Goal: Information Seeking & Learning: Learn about a topic

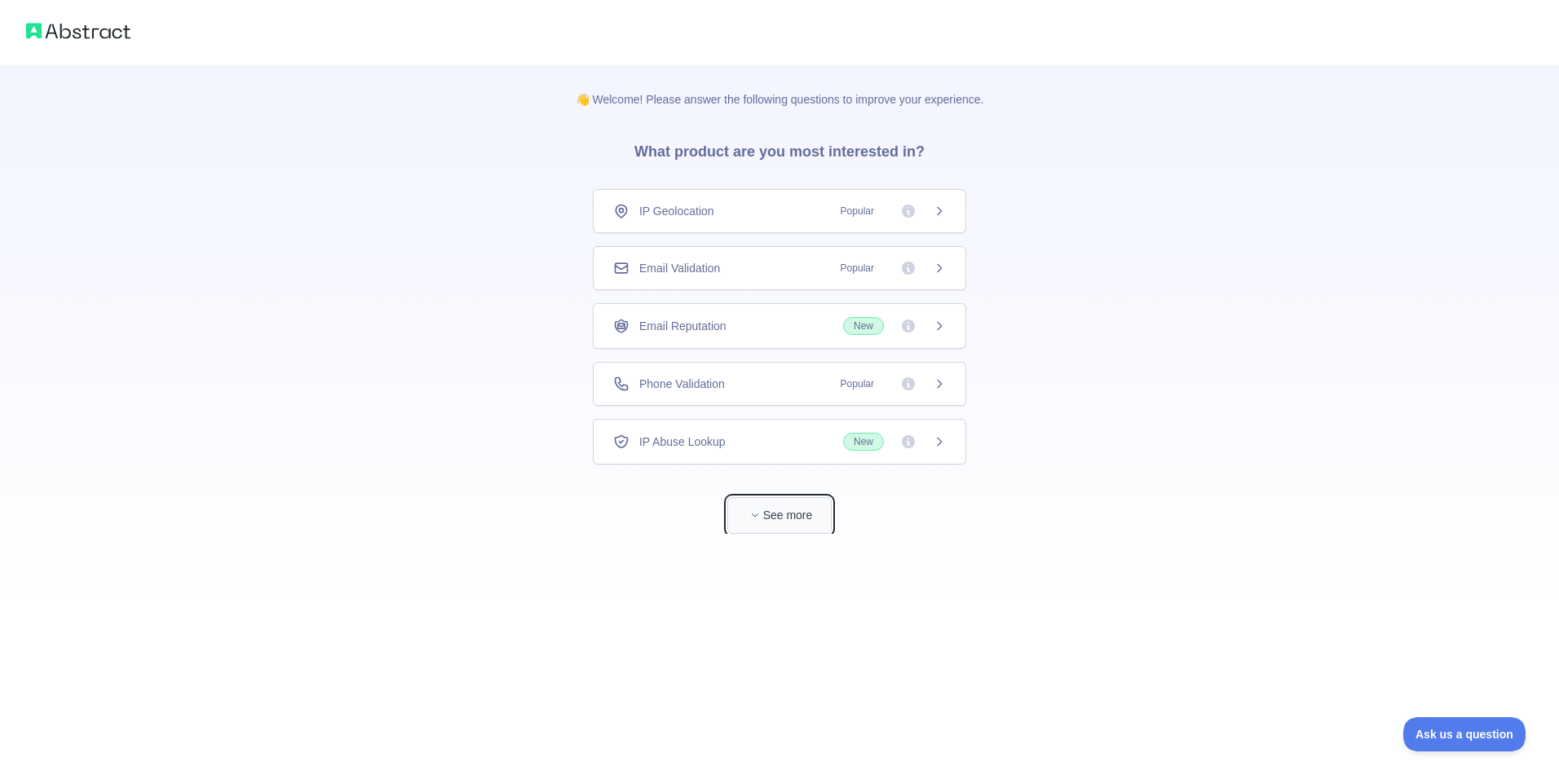
click at [802, 513] on button "See more" at bounding box center [780, 515] width 105 height 37
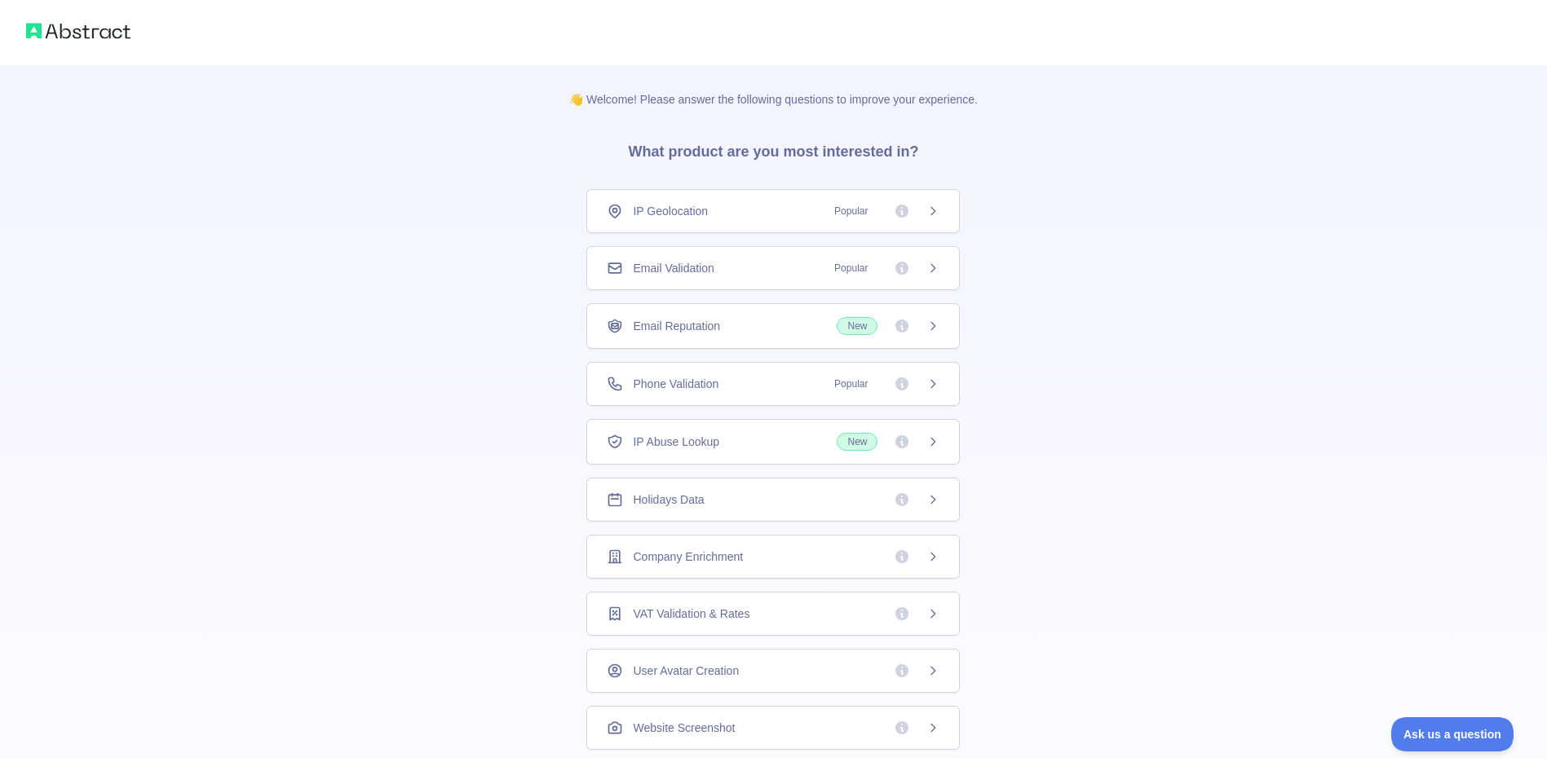
click at [764, 208] on div "IP Geolocation Popular" at bounding box center [774, 211] width 333 height 16
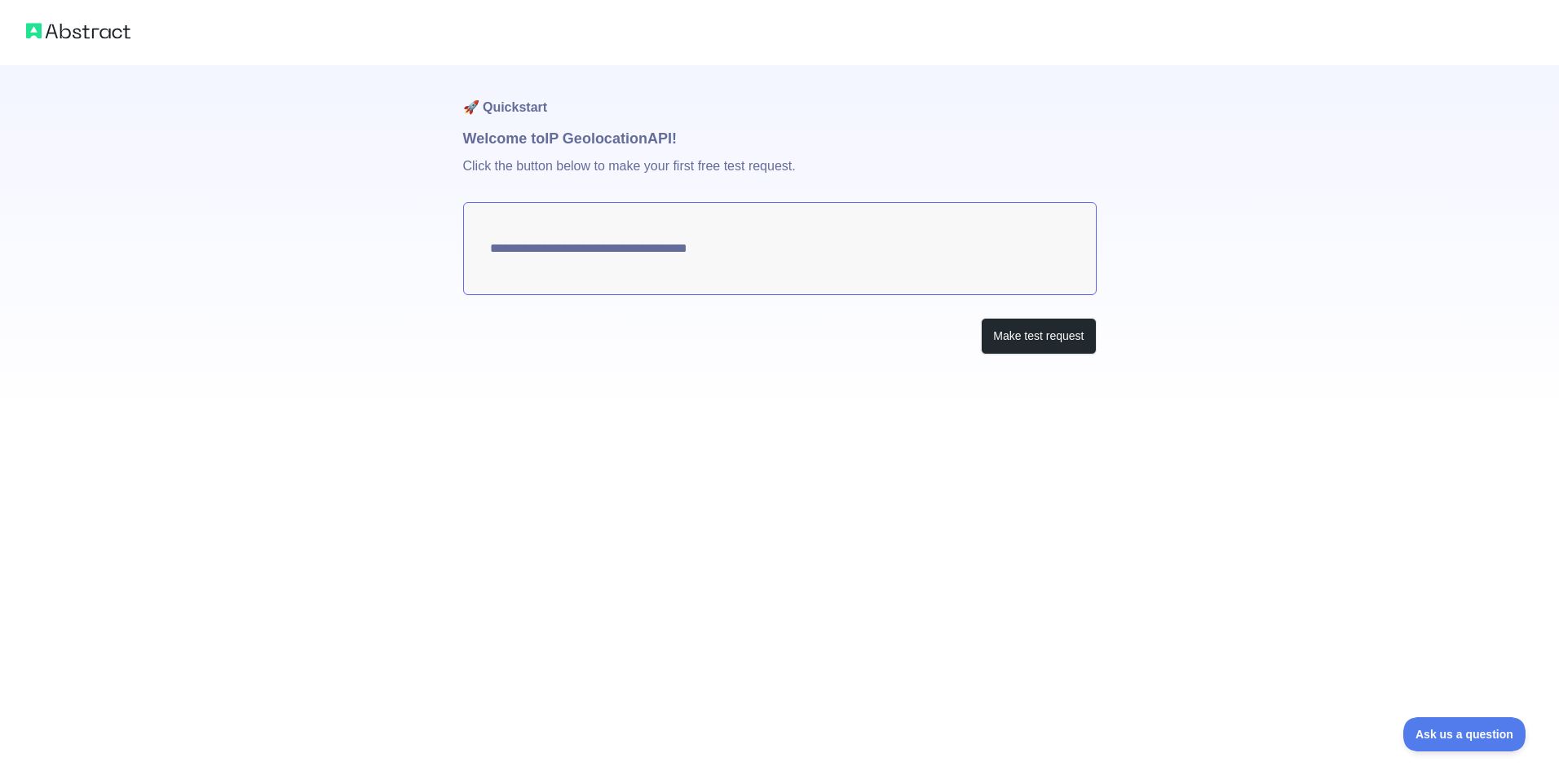
type textarea "**********"
click at [1046, 330] on button "Make test request" at bounding box center [1038, 336] width 115 height 37
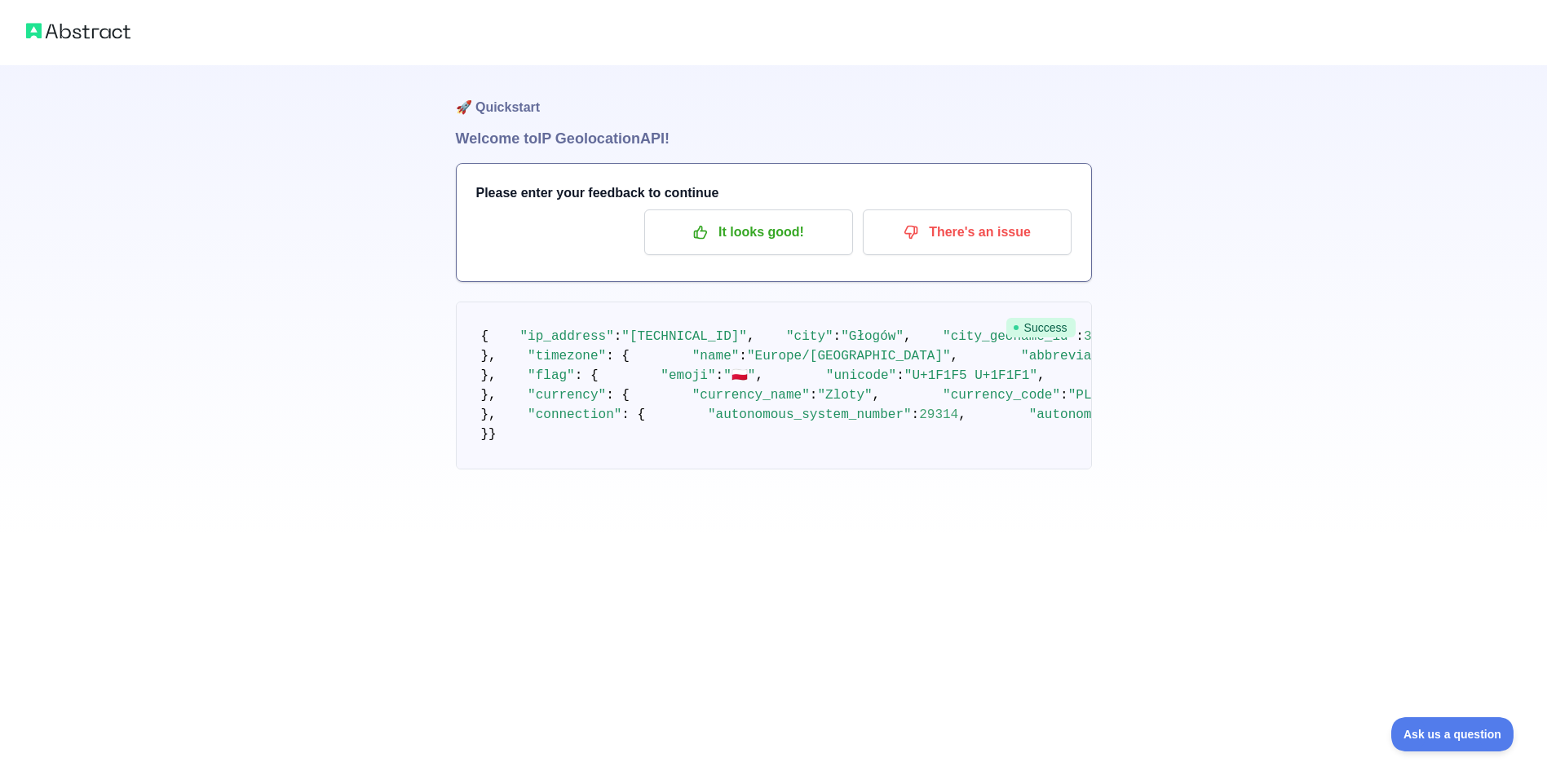
scroll to position [513, 0]
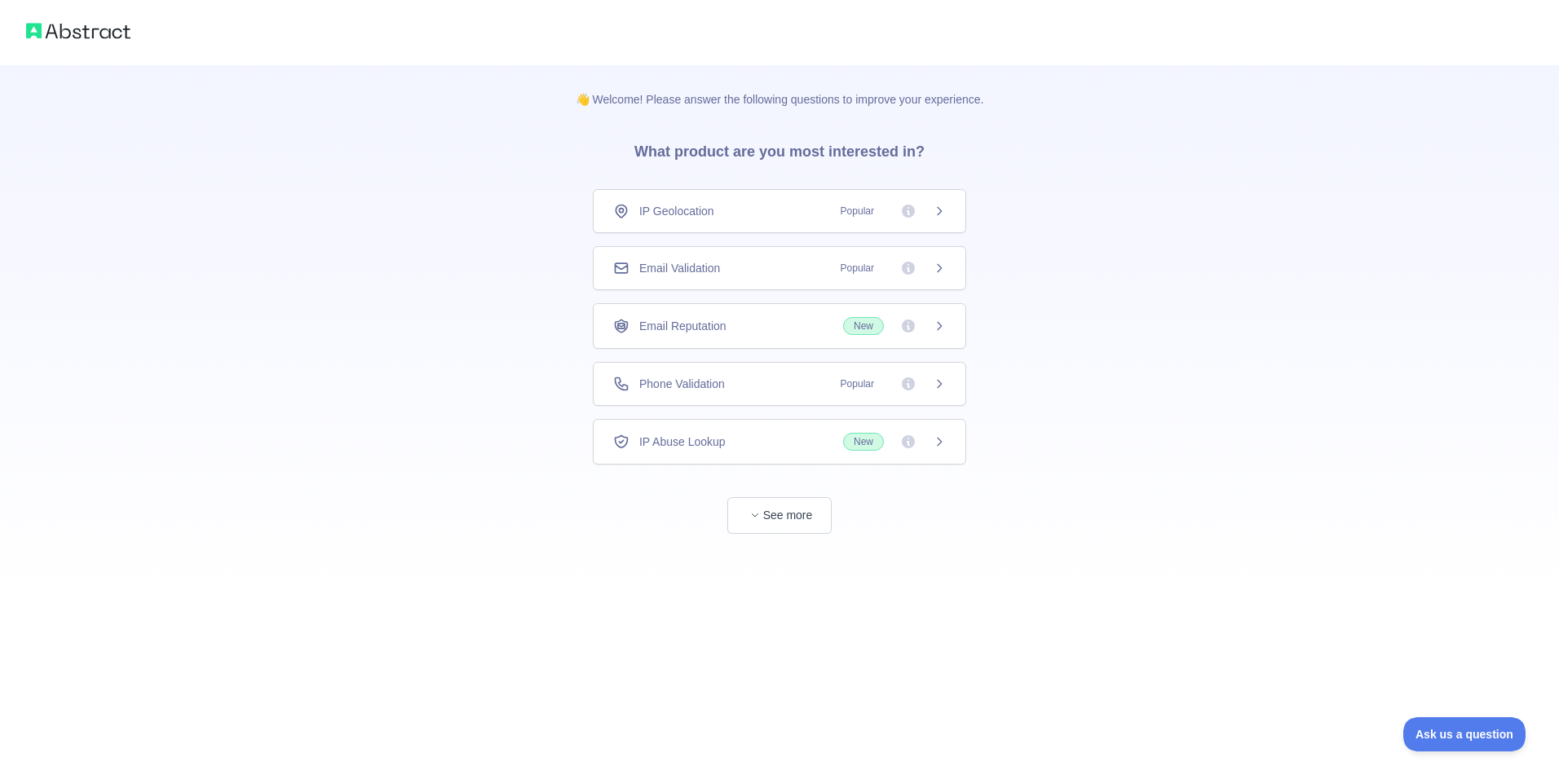
click at [911, 209] on icon at bounding box center [908, 210] width 13 height 13
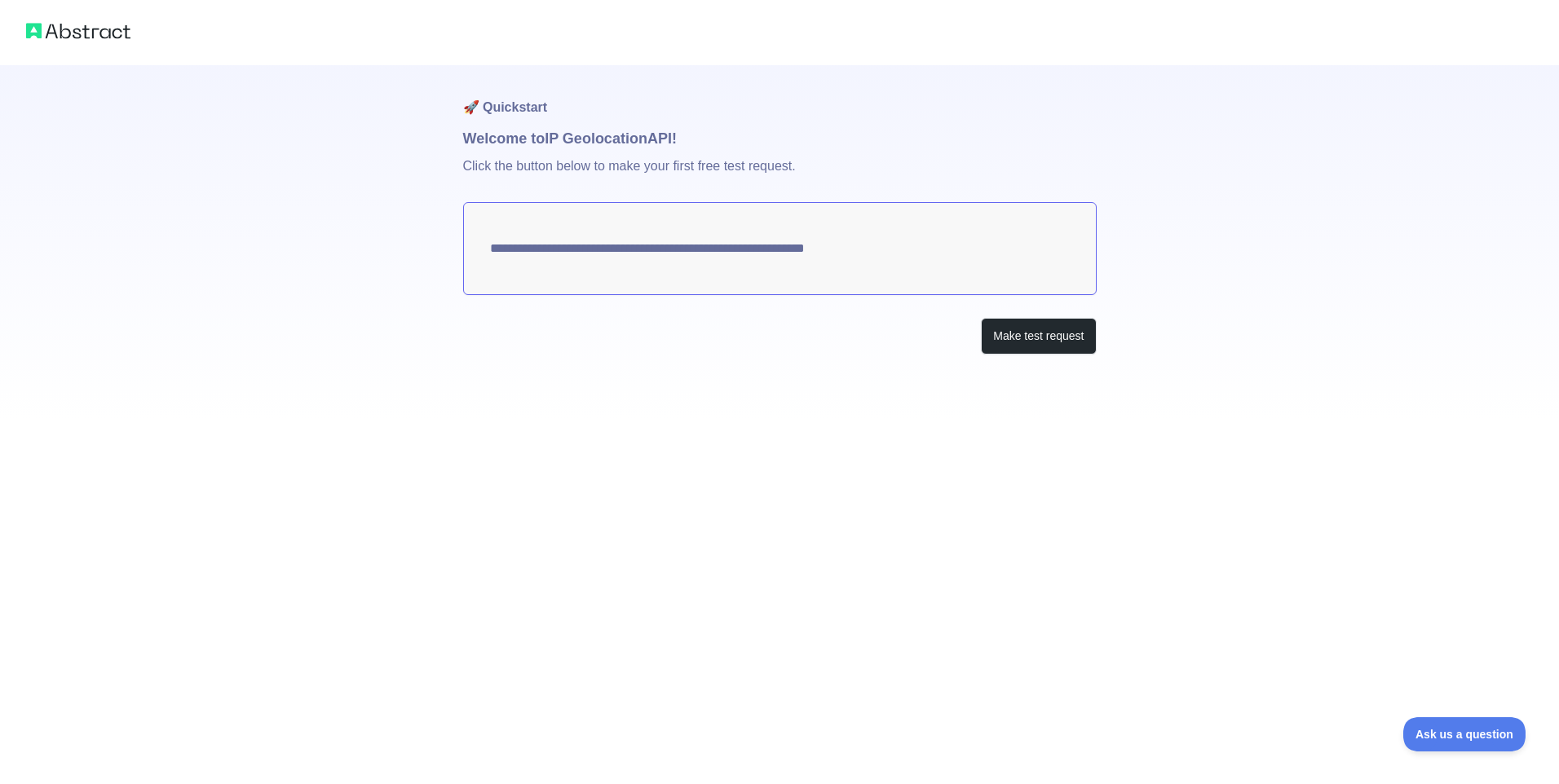
drag, startPoint x: 127, startPoint y: 0, endPoint x: 293, endPoint y: 27, distance: 168.2
click at [436, 47] on div at bounding box center [780, 32] width 1559 height 65
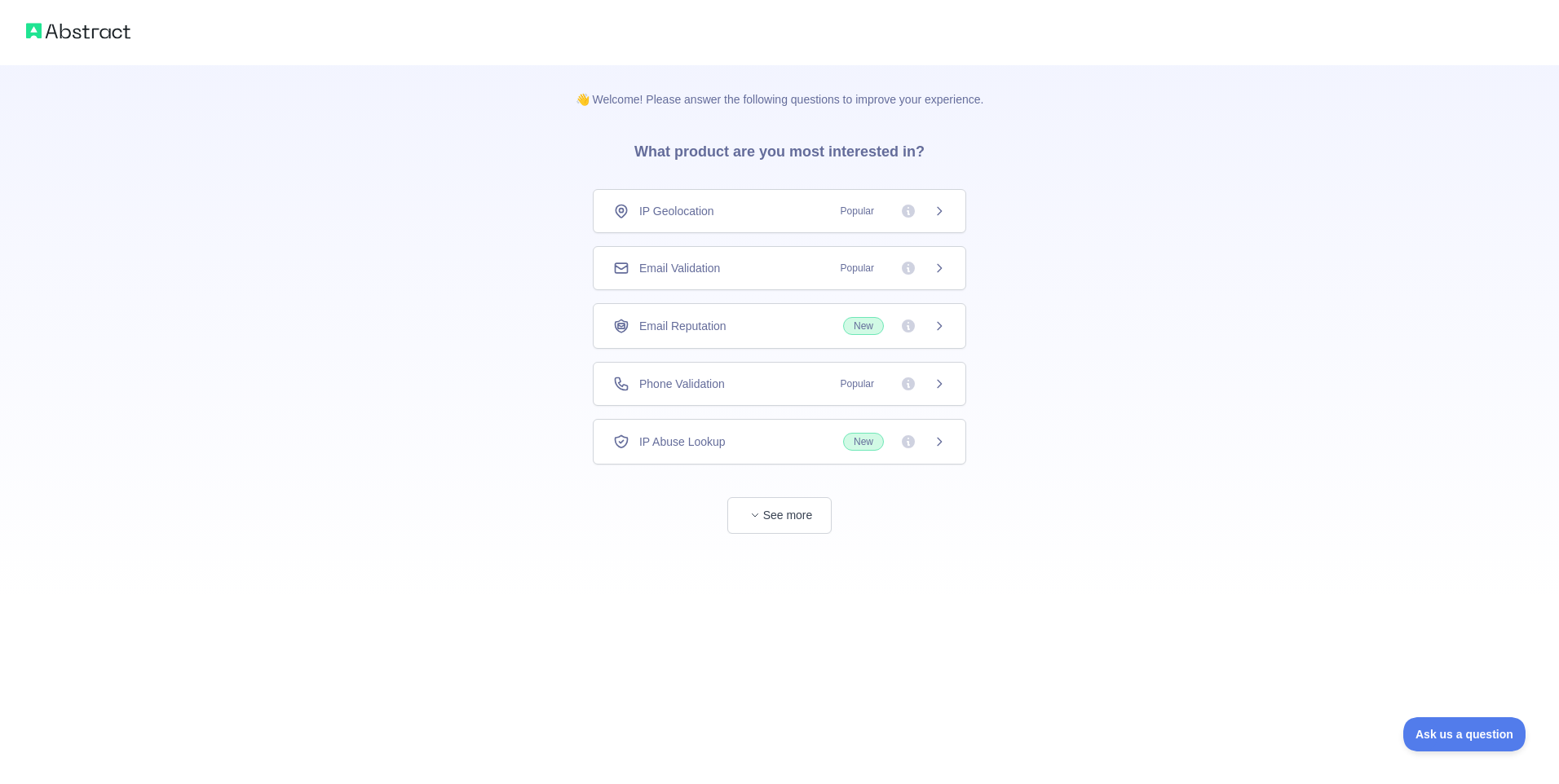
click at [69, 36] on img at bounding box center [78, 31] width 105 height 23
click at [121, 30] on img at bounding box center [78, 31] width 105 height 23
click at [762, 383] on div "Phone Validation Popular" at bounding box center [780, 384] width 333 height 16
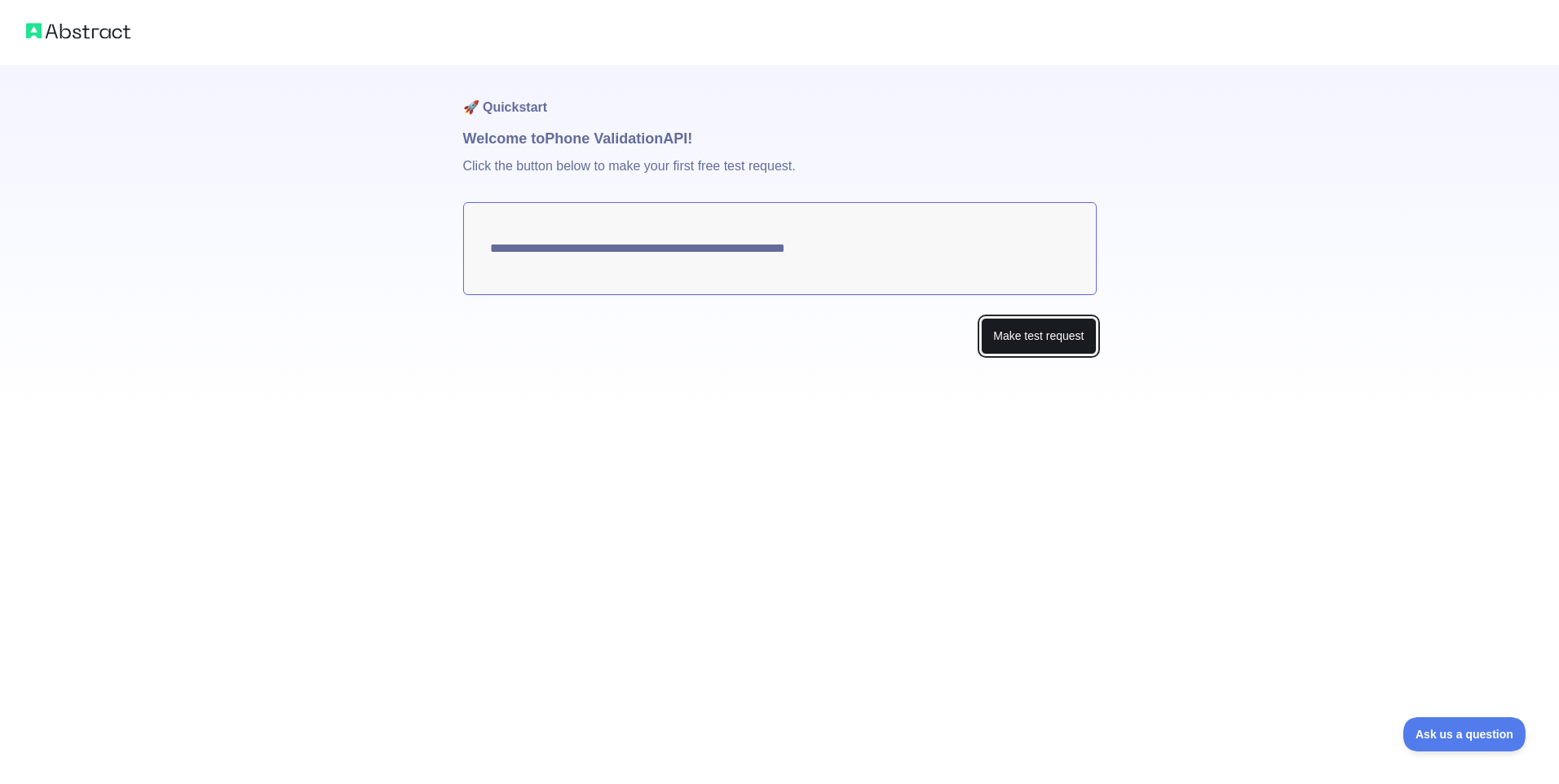
click at [1010, 340] on button "Make test request" at bounding box center [1038, 336] width 115 height 37
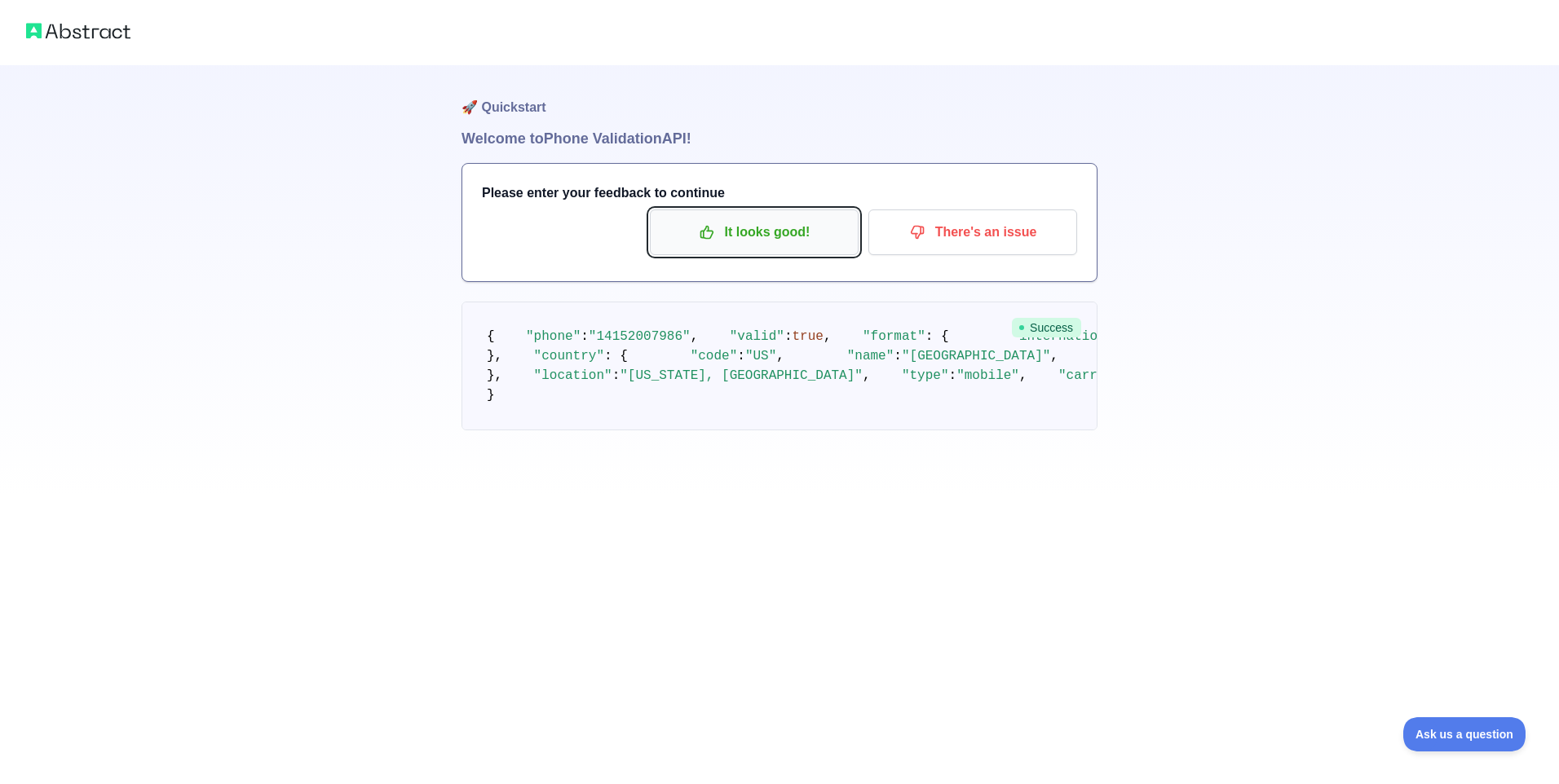
click at [816, 233] on p "It looks good!" at bounding box center [754, 232] width 184 height 28
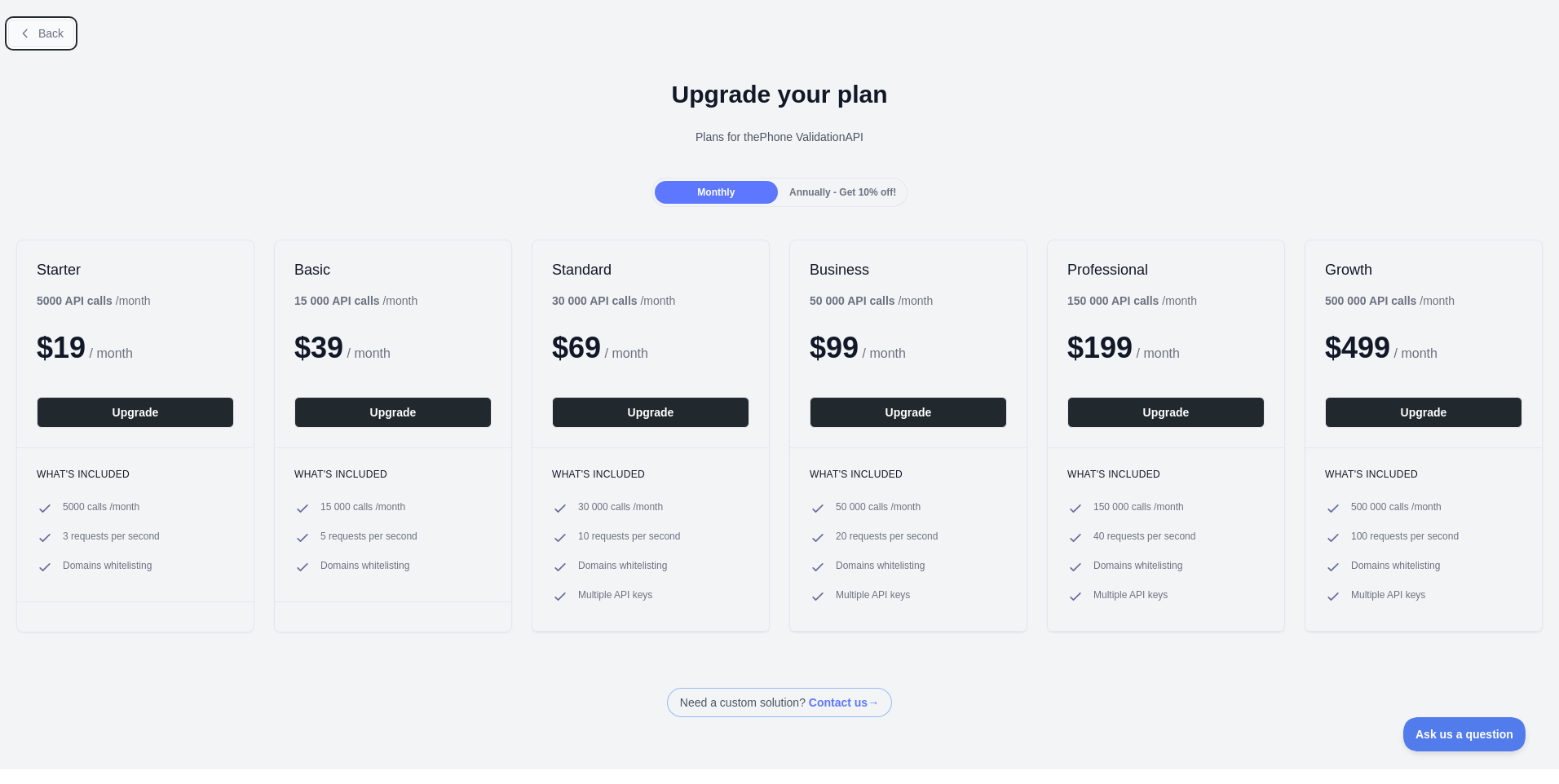
click at [13, 43] on button "Back" at bounding box center [41, 34] width 66 height 28
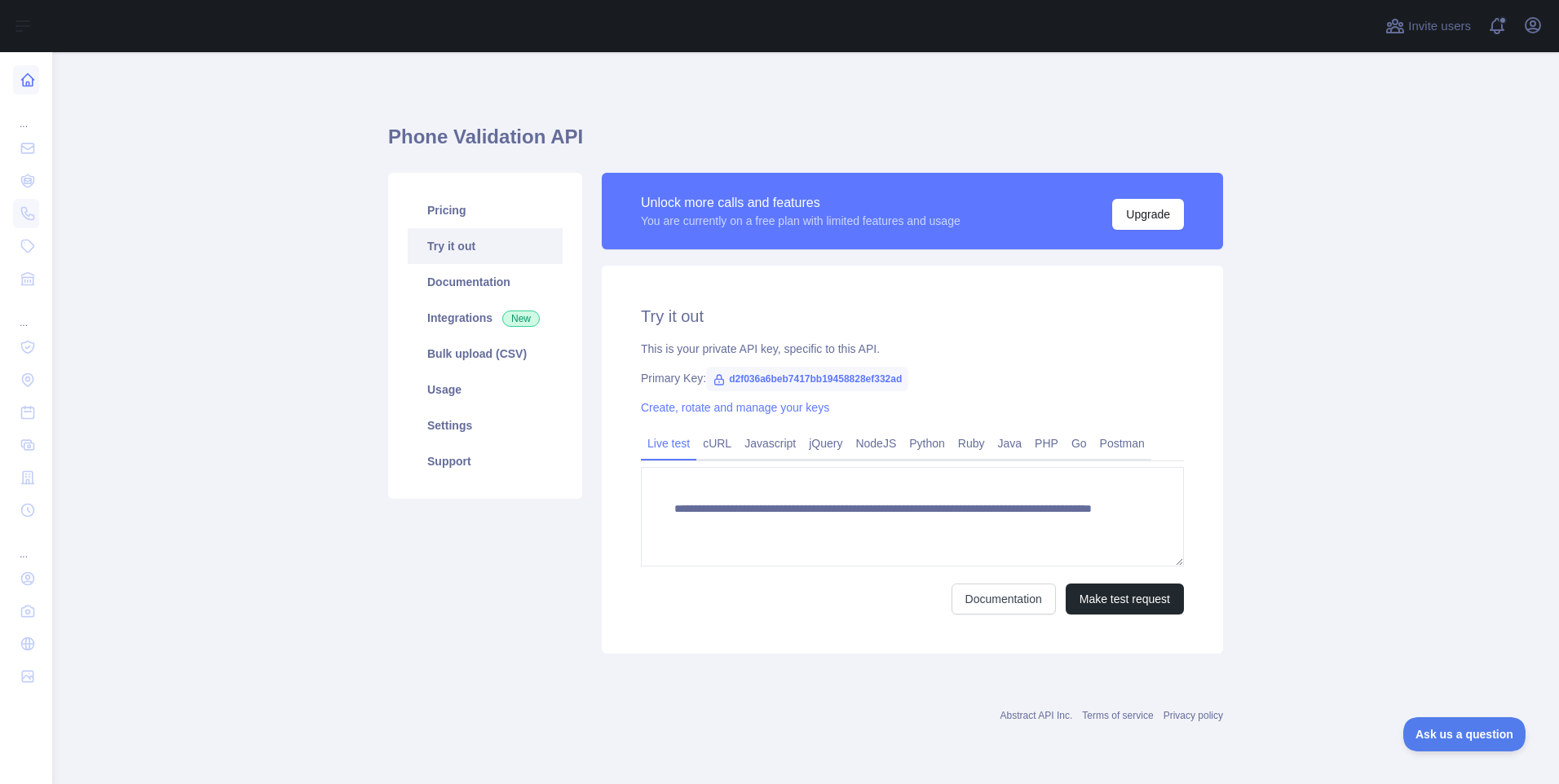
click at [26, 83] on icon at bounding box center [28, 80] width 12 height 12
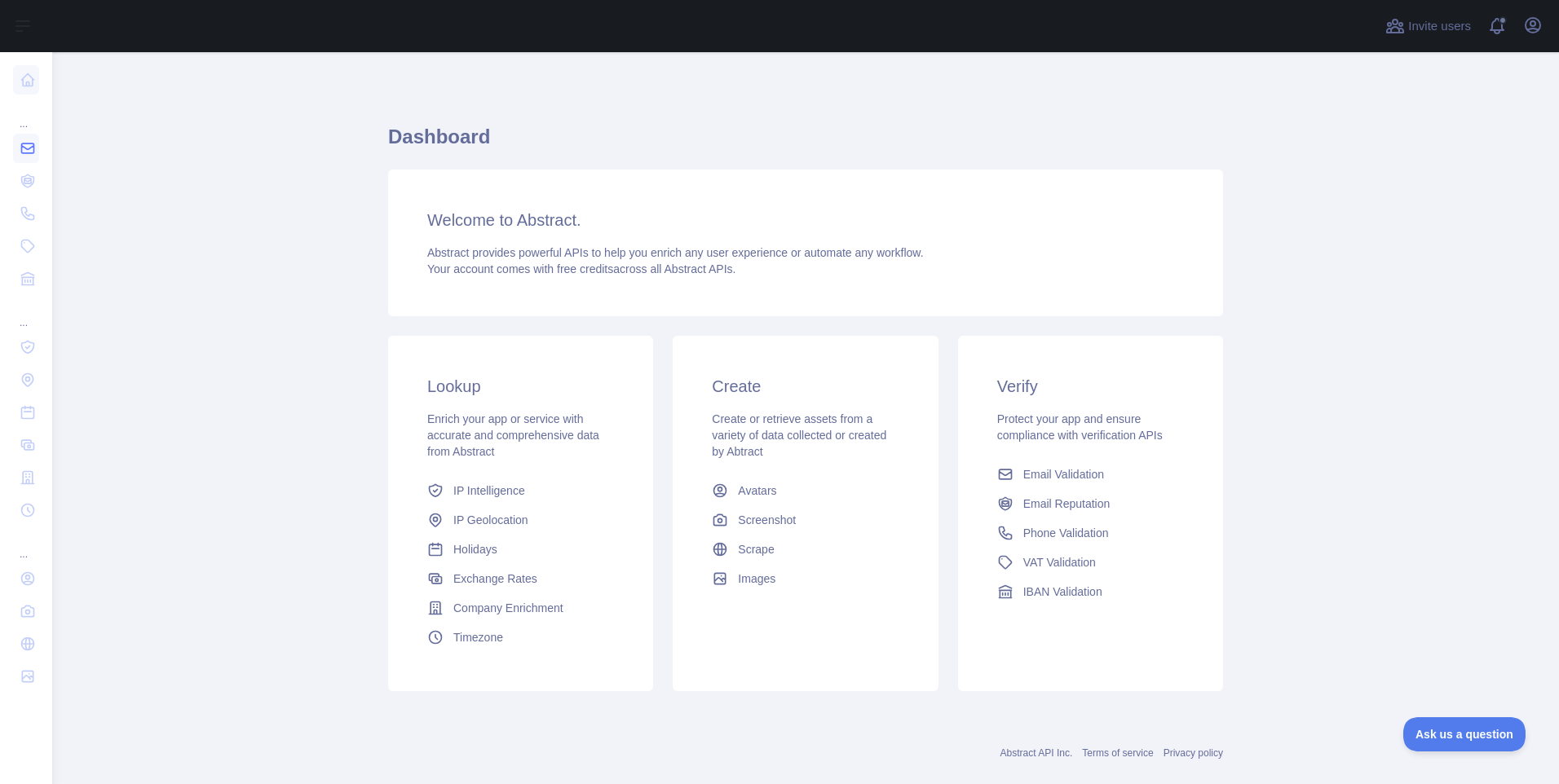
click at [26, 134] on link at bounding box center [26, 147] width 26 height 29
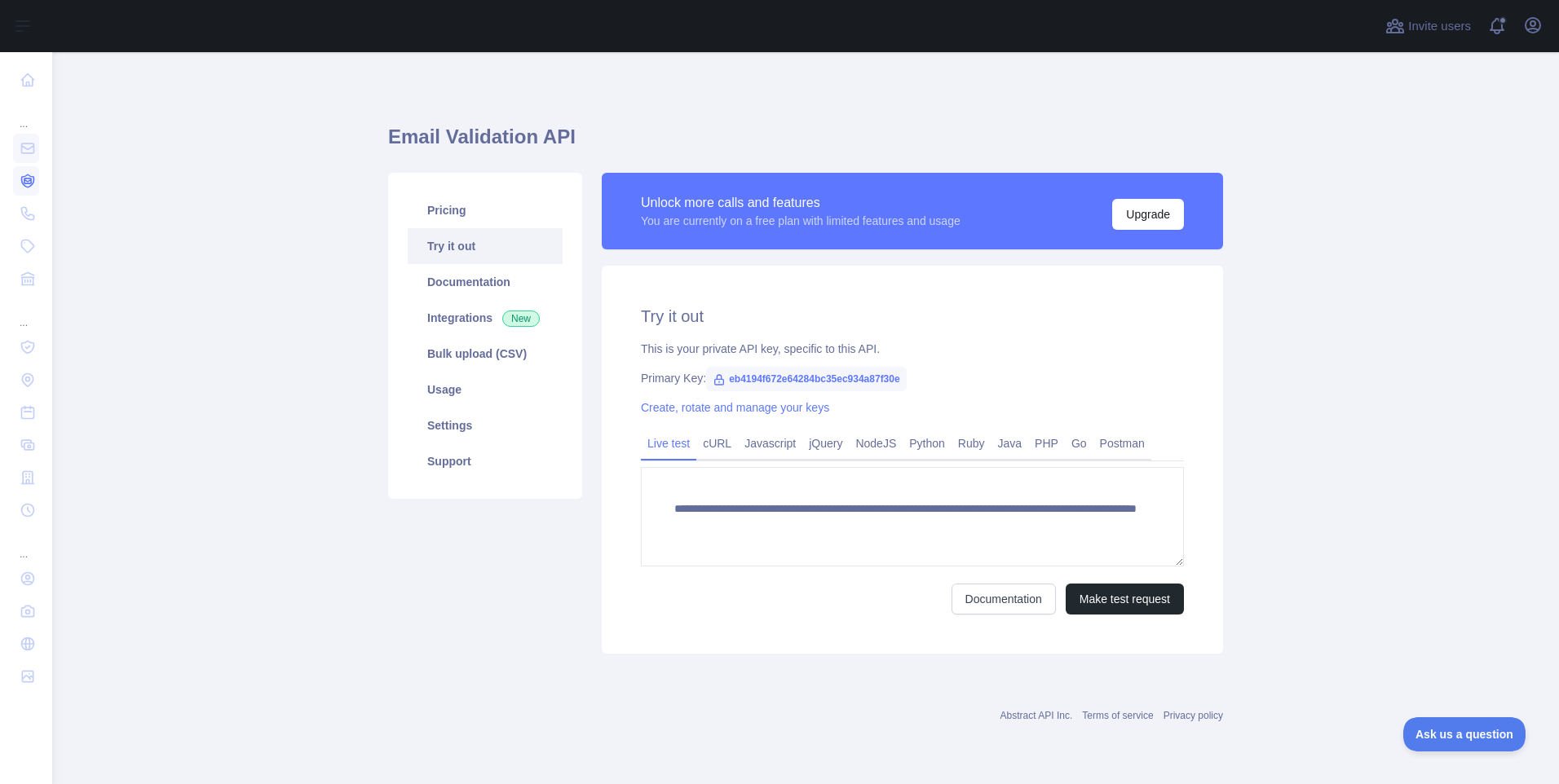
click at [26, 181] on icon at bounding box center [28, 180] width 16 height 16
